Goal: Information Seeking & Learning: Find specific fact

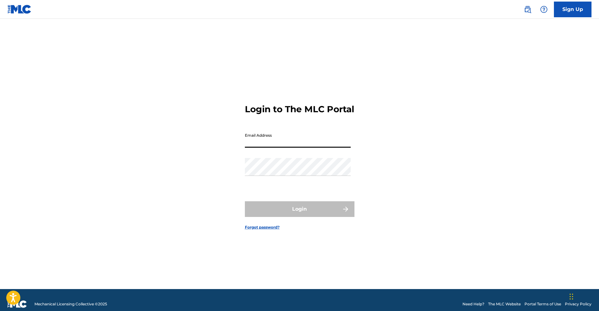
click at [261, 143] on input "Email Address" at bounding box center [298, 139] width 106 height 18
type input "[PERSON_NAME][EMAIL_ADDRESS][DOMAIN_NAME]"
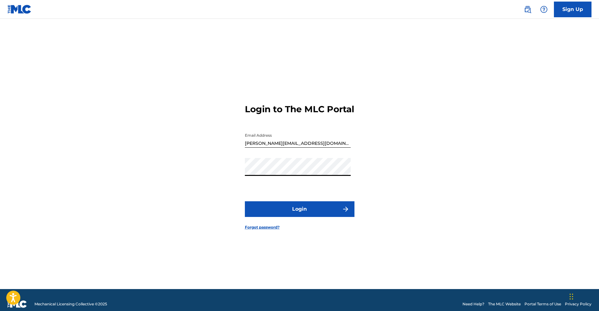
click at [291, 217] on button "Login" at bounding box center [300, 209] width 110 height 16
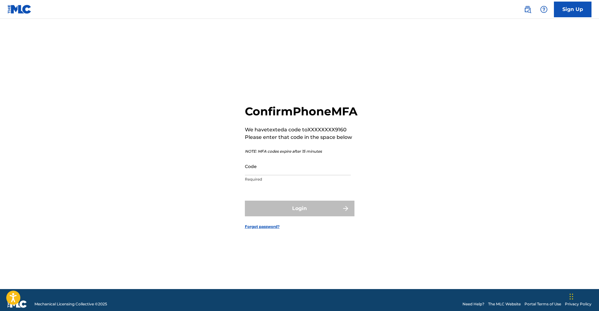
click at [265, 175] on input "Code" at bounding box center [298, 166] width 106 height 18
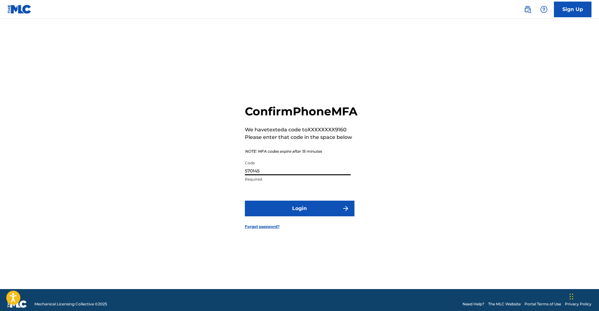
type input "570145"
click at [309, 216] on button "Login" at bounding box center [300, 208] width 110 height 16
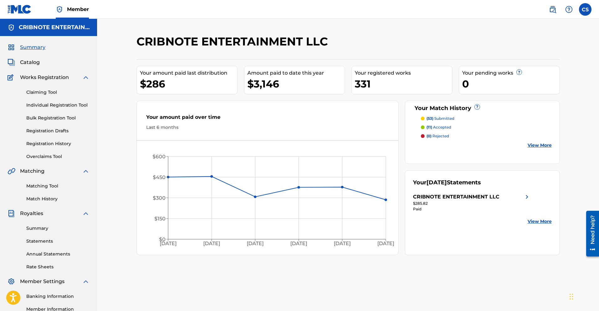
click at [48, 183] on link "Matching Tool" at bounding box center [57, 186] width 63 height 7
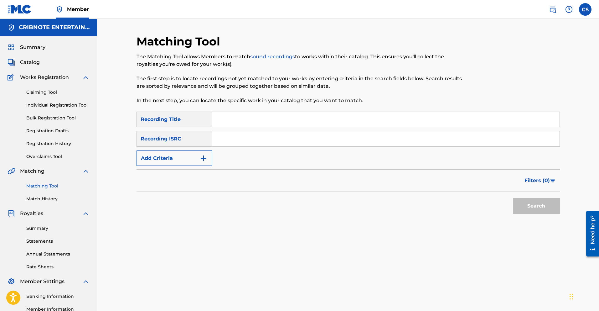
click at [251, 123] on input "Search Form" at bounding box center [385, 119] width 347 height 15
type input "1"
type input "24/7/365"
click at [513, 198] on button "Search" at bounding box center [536, 206] width 47 height 16
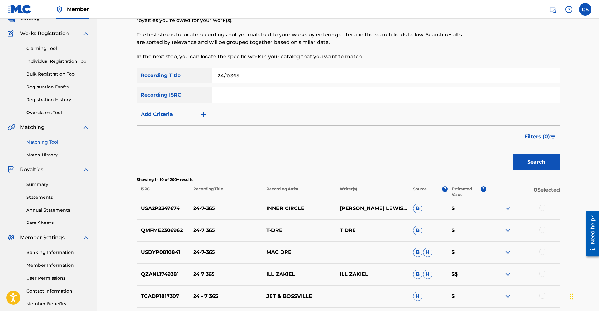
scroll to position [43, 0]
click at [226, 98] on input "Search Form" at bounding box center [385, 95] width 347 height 15
type input "surfaces"
click at [513, 155] on button "Search" at bounding box center [536, 163] width 47 height 16
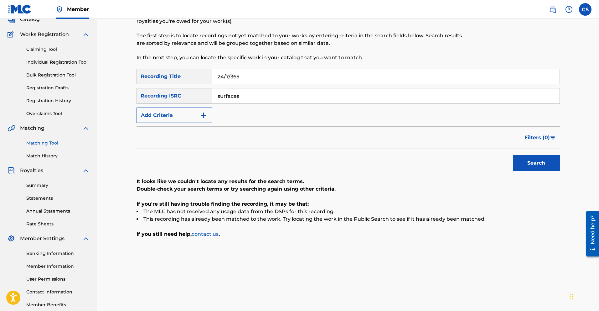
drag, startPoint x: 242, startPoint y: 97, endPoint x: 204, endPoint y: 91, distance: 38.1
click at [204, 91] on div "SearchWithCriteriab55650cd-0a58-416a-a86f-16956dbd9245 Recording ISRC surfaces" at bounding box center [347, 96] width 423 height 16
click at [198, 119] on button "Add Criteria" at bounding box center [174, 115] width 76 height 16
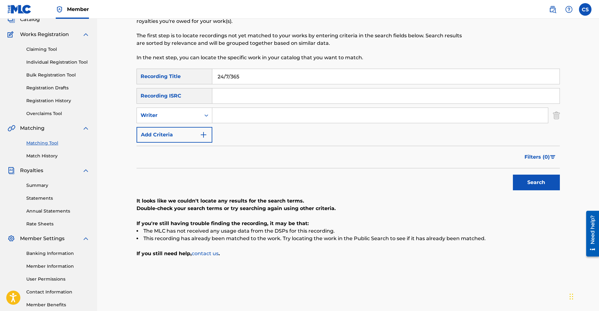
click at [227, 118] on input "Search Form" at bounding box center [380, 115] width 336 height 15
type input "surface"
click at [513, 174] on button "Search" at bounding box center [536, 182] width 47 height 16
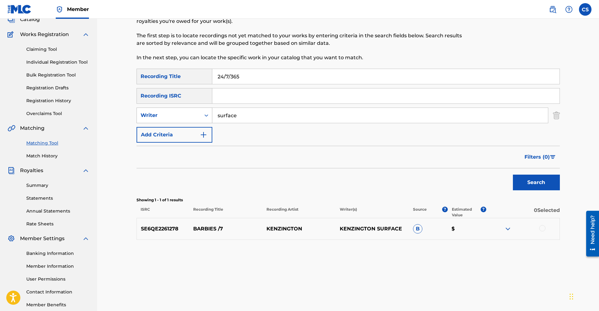
drag, startPoint x: 239, startPoint y: 116, endPoint x: 197, endPoint y: 114, distance: 42.0
click at [197, 114] on div "SearchWithCriteria9d3825eb-8487-48b5-b5e4-8d31dcfebdec Writer surface" at bounding box center [347, 115] width 423 height 16
click at [199, 113] on div "Writer" at bounding box center [169, 115] width 64 height 12
click at [196, 133] on div "Recording Artist" at bounding box center [174, 131] width 75 height 16
click at [237, 114] on input "Search Form" at bounding box center [380, 115] width 336 height 15
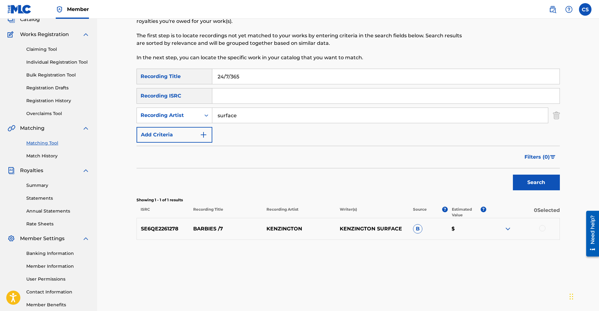
click at [513, 174] on button "Search" at bounding box center [536, 182] width 47 height 16
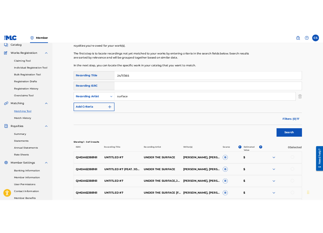
scroll to position [37, 0]
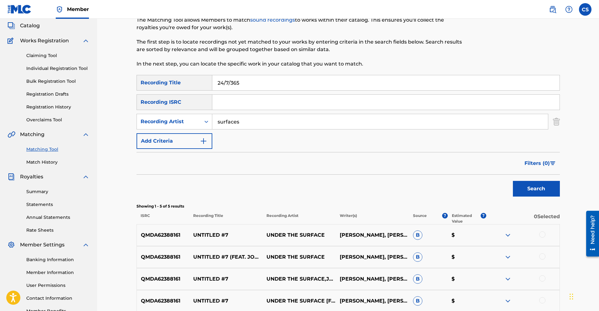
type input "surfaces"
click at [546, 189] on button "Search" at bounding box center [536, 189] width 47 height 16
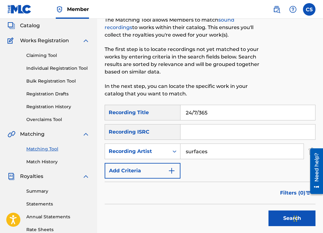
click at [202, 152] on input "surfaces" at bounding box center [241, 151] width 123 height 15
drag, startPoint x: 210, startPoint y: 150, endPoint x: 164, endPoint y: 147, distance: 45.8
click at [164, 147] on div "SearchWithCriteria10daf717-13f0-4eea-9a16-29db705b16f2 Recording Artist surfaces" at bounding box center [210, 152] width 211 height 16
drag, startPoint x: 205, startPoint y: 114, endPoint x: 175, endPoint y: 113, distance: 30.1
click at [175, 113] on div "SearchWithCriteria7648f423-ade8-4e80-bfcb-791b1e7fa6c5 Recording Title 24/7/365" at bounding box center [210, 113] width 211 height 16
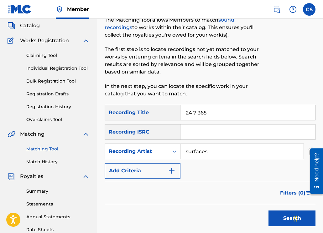
type input "24 7 365"
click at [276, 216] on button "Search" at bounding box center [291, 219] width 47 height 16
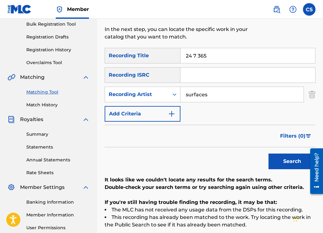
scroll to position [94, 0]
click at [172, 115] on img "Search Form" at bounding box center [172, 114] width 8 height 8
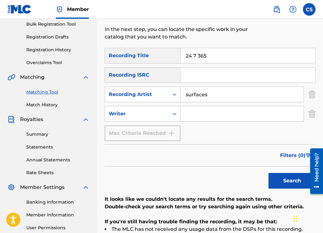
click at [193, 117] on input "Search Form" at bounding box center [241, 113] width 123 height 15
drag, startPoint x: 207, startPoint y: 94, endPoint x: 151, endPoint y: 91, distance: 56.8
click at [157, 90] on div "SearchWithCriteria10daf717-13f0-4eea-9a16-29db705b16f2 Recording Artist surfaces" at bounding box center [210, 95] width 211 height 16
type input "[PERSON_NAME]"
click at [268, 173] on button "Search" at bounding box center [291, 181] width 47 height 16
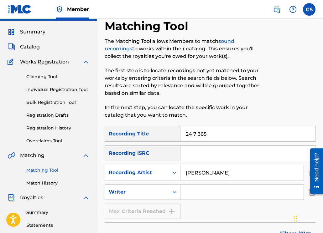
scroll to position [27, 0]
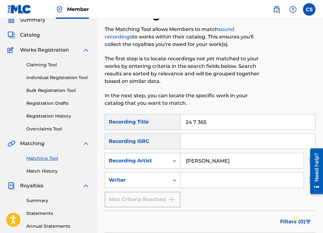
drag, startPoint x: 193, startPoint y: 157, endPoint x: 177, endPoint y: 158, distance: 16.3
click at [177, 158] on div "SearchWithCriteria10daf717-13f0-4eea-9a16-29db705b16f2 Recording Artist [PERSON…" at bounding box center [210, 161] width 211 height 16
click at [192, 179] on input "Search Form" at bounding box center [241, 180] width 123 height 15
paste input "[PERSON_NAME]"
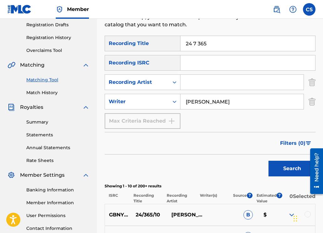
scroll to position [138, 0]
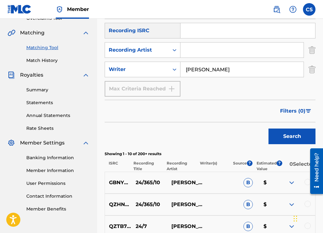
type input "[PERSON_NAME]"
click at [275, 136] on button "Search" at bounding box center [291, 137] width 47 height 16
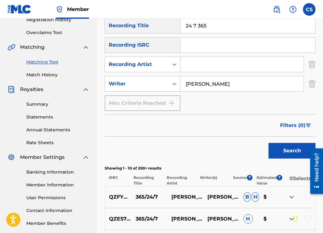
scroll to position [72, 0]
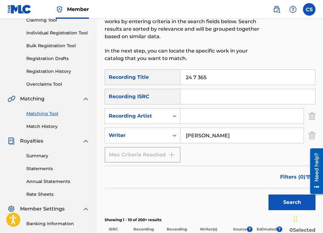
drag, startPoint x: 200, startPoint y: 76, endPoint x: 177, endPoint y: 74, distance: 23.3
click at [177, 74] on div "SearchWithCriteria7648f423-ade8-4e80-bfcb-791b1e7fa6c5 Recording Title 24 7 365" at bounding box center [210, 77] width 211 height 16
type input "bloom"
click at [268, 195] on button "Search" at bounding box center [291, 203] width 47 height 16
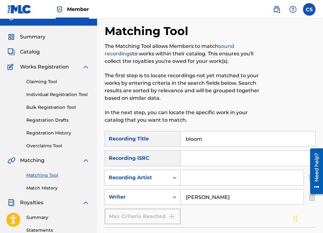
scroll to position [0, 0]
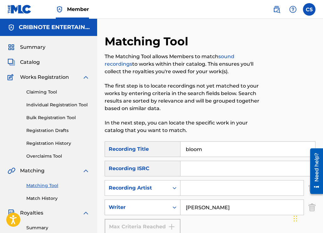
drag, startPoint x: 206, startPoint y: 207, endPoint x: 163, endPoint y: 206, distance: 42.9
click at [163, 207] on div "SearchWithCriteria9d3825eb-8487-48b5-b5e4-8d31dcfebdec Writer [PERSON_NAME]" at bounding box center [210, 208] width 211 height 16
click at [194, 188] on input "Search Form" at bounding box center [241, 188] width 123 height 15
click at [192, 210] on input "Search Form" at bounding box center [241, 207] width 123 height 15
type input "padalecki"
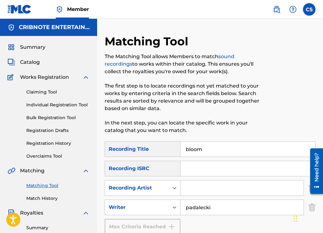
drag, startPoint x: 206, startPoint y: 152, endPoint x: 160, endPoint y: 144, distance: 46.7
click at [160, 144] on div "SearchWithCriteria7648f423-ade8-4e80-bfcb-791b1e7fa6c5 Recording Title bloom" at bounding box center [210, 150] width 211 height 16
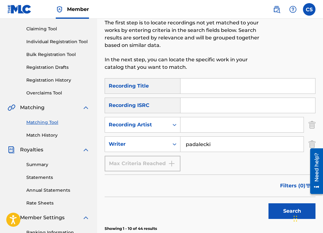
scroll to position [64, 0]
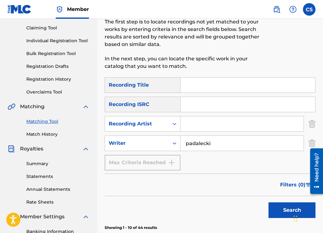
click at [275, 209] on button "Search" at bounding box center [291, 211] width 47 height 16
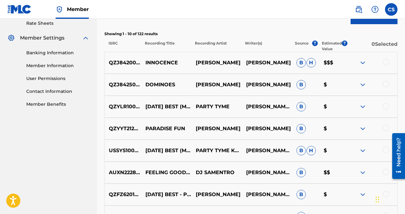
scroll to position [243, 0]
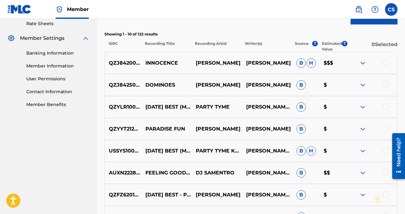
click at [361, 59] on img at bounding box center [363, 63] width 8 height 8
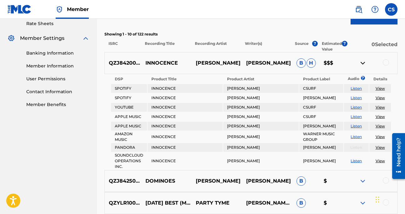
click at [361, 59] on img at bounding box center [363, 63] width 8 height 8
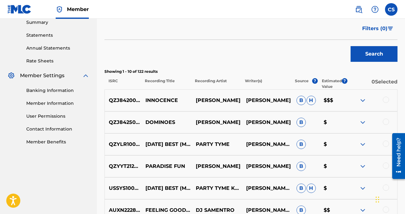
scroll to position [181, 0]
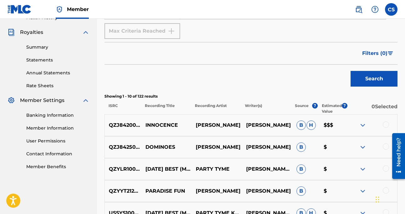
click at [373, 49] on span "Filters ( 0 )" at bounding box center [375, 53] width 25 height 8
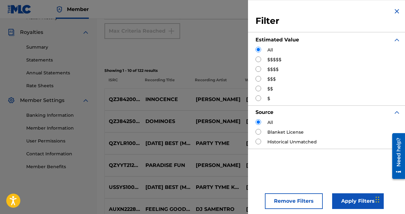
click at [260, 61] on input "Search Form" at bounding box center [259, 59] width 6 height 6
radio input "true"
click at [346, 201] on button "Apply Filters" at bounding box center [358, 201] width 52 height 16
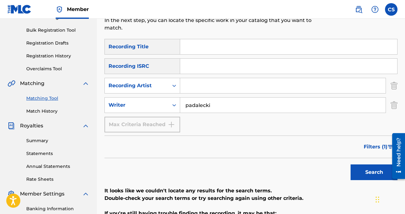
scroll to position [182, 0]
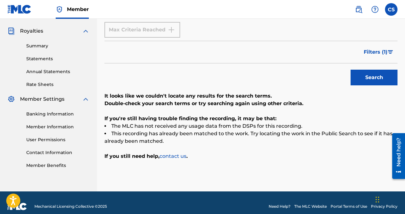
click at [393, 50] on img "Search Form" at bounding box center [390, 52] width 5 height 4
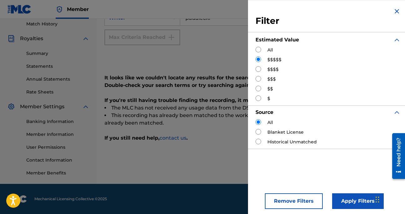
click at [259, 60] on input "Search Form" at bounding box center [259, 59] width 6 height 6
click at [257, 73] on div "All $$$$$ $$$$ $$$ $$ $" at bounding box center [328, 74] width 145 height 55
click at [259, 69] on input "Search Form" at bounding box center [259, 69] width 6 height 6
radio input "true"
click at [348, 198] on button "Apply Filters" at bounding box center [358, 201] width 52 height 16
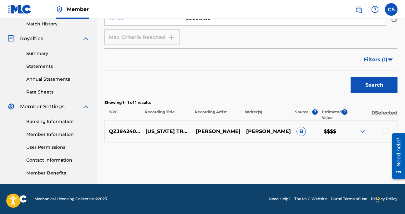
click at [392, 52] on button "Filters ( 1 )" at bounding box center [379, 60] width 38 height 16
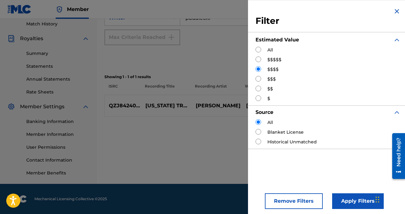
click at [258, 70] on input "Search Form" at bounding box center [259, 69] width 6 height 6
click at [257, 80] on input "Search Form" at bounding box center [259, 79] width 6 height 6
radio input "true"
click at [349, 202] on button "Apply Filters" at bounding box center [358, 201] width 52 height 16
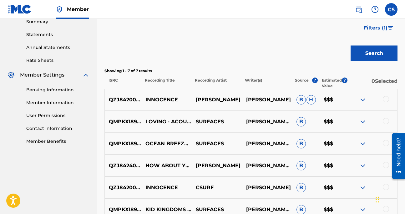
scroll to position [207, 0]
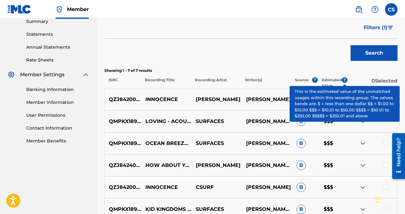
click at [344, 77] on span "?" at bounding box center [345, 80] width 6 height 6
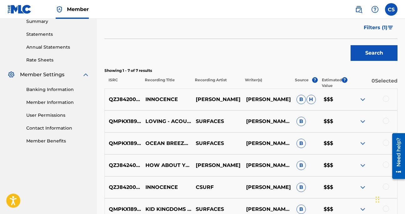
click at [274, 55] on div "Search" at bounding box center [251, 51] width 293 height 25
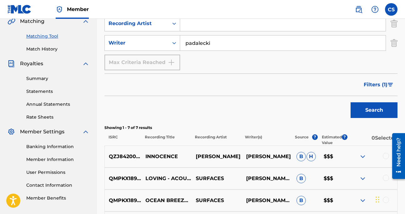
scroll to position [74, 0]
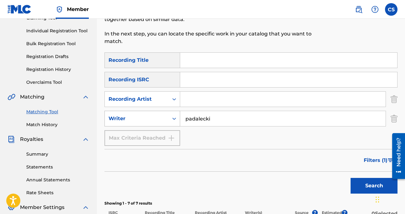
drag, startPoint x: 218, startPoint y: 113, endPoint x: 158, endPoint y: 109, distance: 60.2
click at [158, 111] on div "SearchWithCriteria9d3825eb-8487-48b5-b5e4-8d31dcfebdec Writer padalecki" at bounding box center [251, 119] width 293 height 16
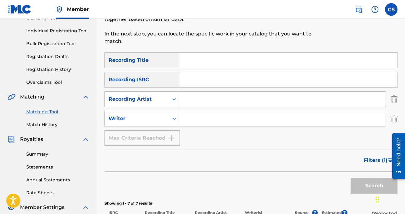
click at [191, 92] on input "Search Form" at bounding box center [283, 98] width 206 height 15
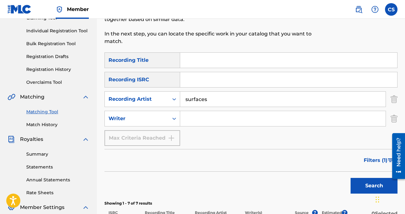
type input "surfaces"
click at [374, 156] on span "Filters ( 1 )" at bounding box center [376, 160] width 24 height 8
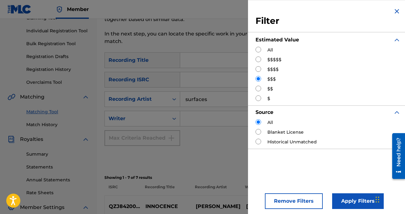
click at [258, 49] on input "Search Form" at bounding box center [259, 50] width 6 height 6
radio input "true"
click at [258, 60] on input "Search Form" at bounding box center [259, 59] width 6 height 6
radio input "true"
click at [344, 201] on button "Apply Filters" at bounding box center [358, 201] width 52 height 16
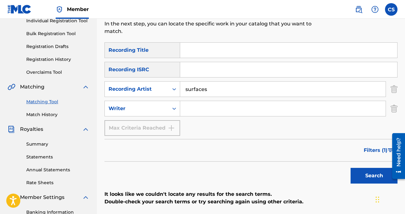
scroll to position [84, 0]
click at [375, 146] on span "Filters ( 1 )" at bounding box center [376, 150] width 24 height 8
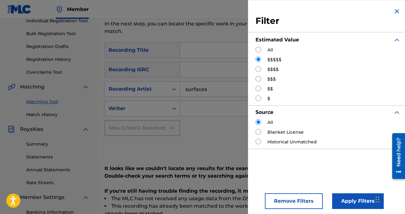
click at [260, 69] on input "Search Form" at bounding box center [259, 69] width 6 height 6
radio input "true"
click at [363, 202] on button "Apply Filters" at bounding box center [358, 201] width 52 height 16
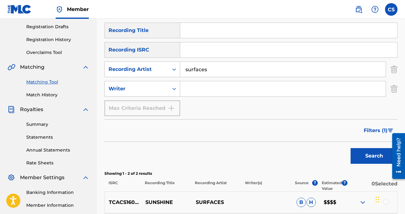
scroll to position [179, 0]
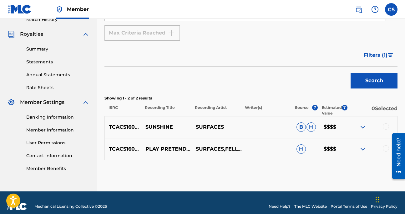
click at [363, 123] on img at bounding box center [363, 127] width 8 height 8
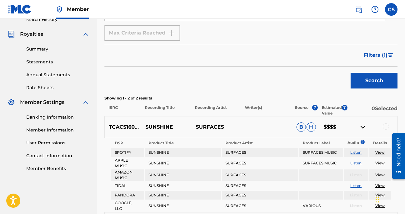
click at [363, 123] on img at bounding box center [363, 127] width 8 height 8
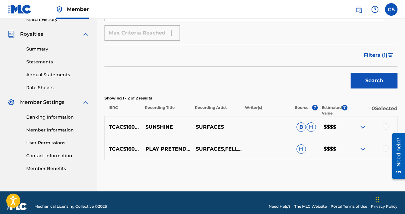
click at [389, 53] on img "Search Form" at bounding box center [390, 55] width 5 height 4
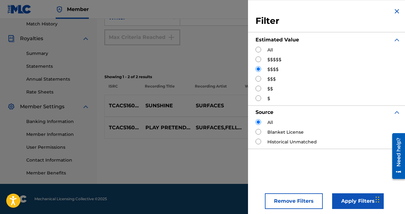
scroll to position [175, 0]
click at [261, 78] on input "Search Form" at bounding box center [259, 79] width 6 height 6
radio input "true"
click at [354, 202] on button "Apply Filters" at bounding box center [358, 201] width 52 height 16
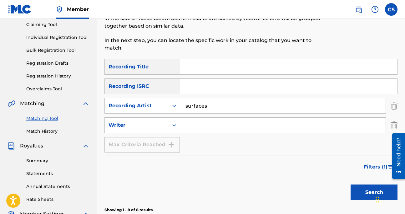
scroll to position [0, 0]
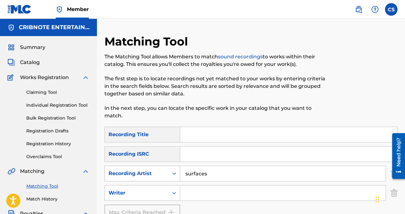
drag, startPoint x: 207, startPoint y: 167, endPoint x: 172, endPoint y: 162, distance: 35.9
click at [172, 165] on div "SearchWithCriteria10daf717-13f0-4eea-9a16-29db705b16f2 Recording Artist surfaces" at bounding box center [251, 173] width 293 height 16
